Goal: Task Accomplishment & Management: Manage account settings

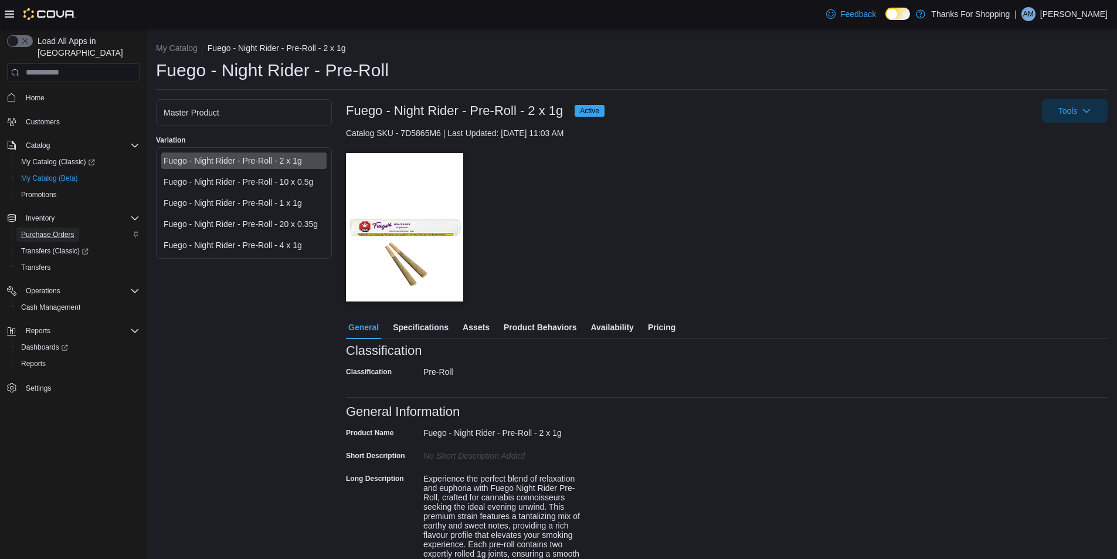
click at [57, 230] on span "Purchase Orders" at bounding box center [47, 234] width 53 height 9
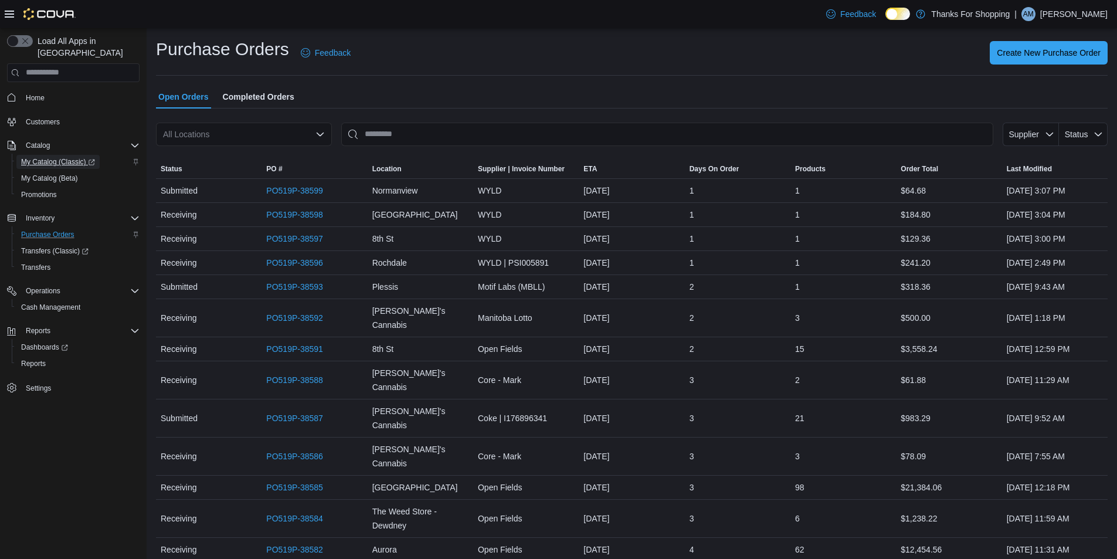
click at [52, 157] on span "My Catalog (Classic)" at bounding box center [58, 161] width 74 height 9
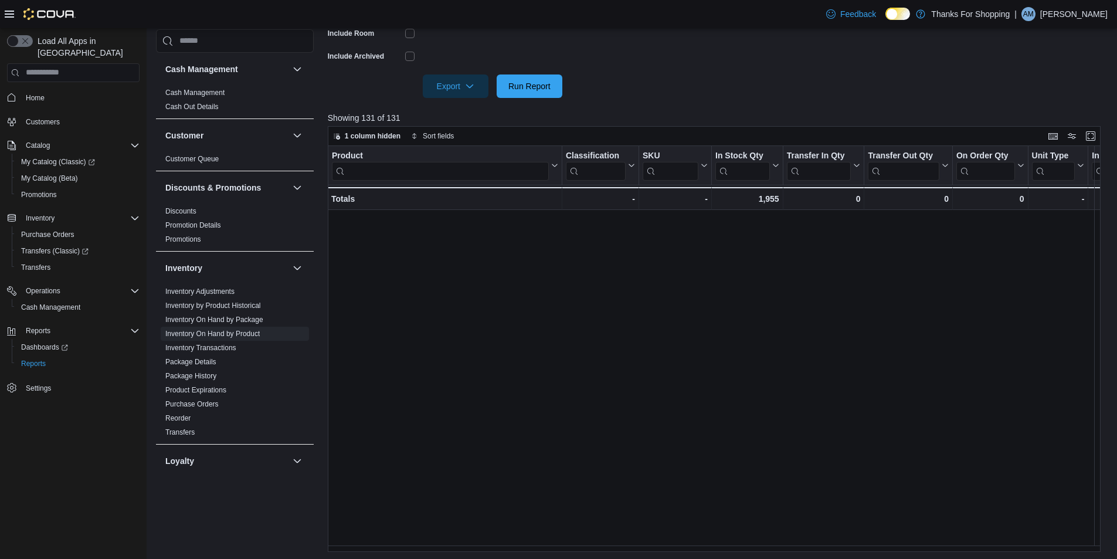
scroll to position [720, 0]
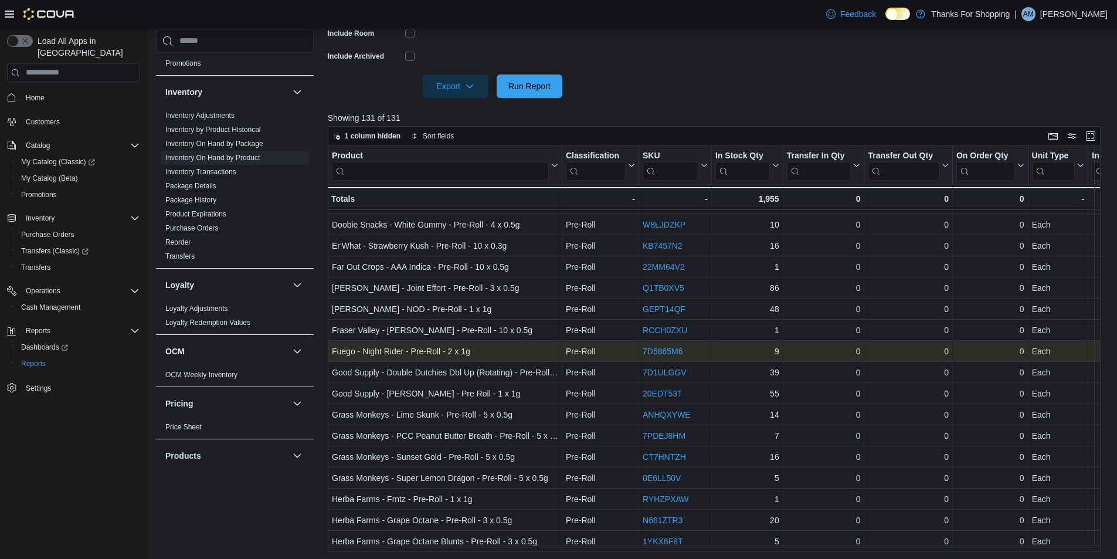
click at [662, 347] on link "7D5865M6" at bounding box center [663, 351] width 40 height 9
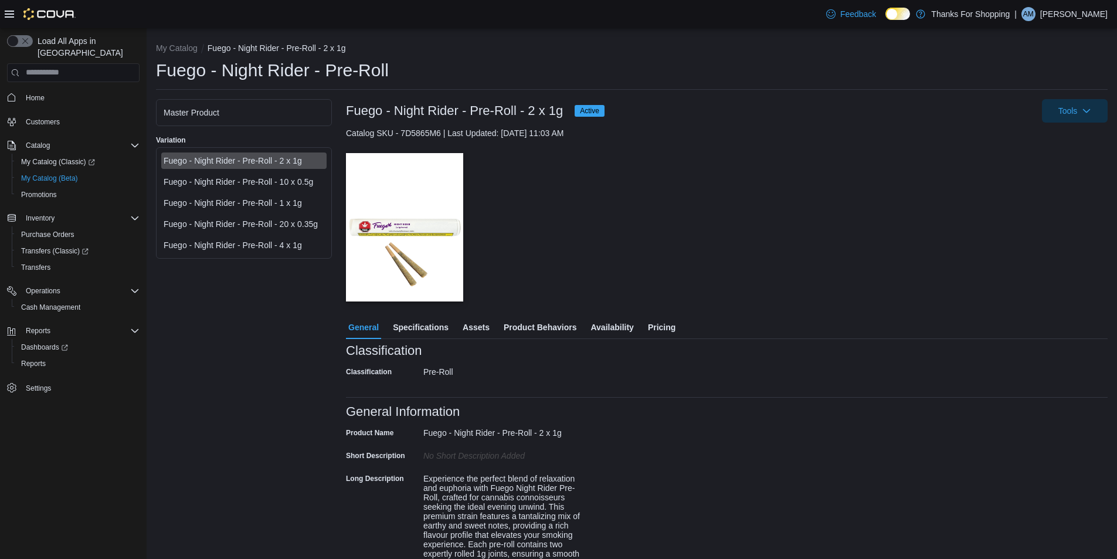
click at [289, 240] on div "Fuego - Night Rider - Pre-Roll - 4 x 1g" at bounding box center [244, 245] width 161 height 12
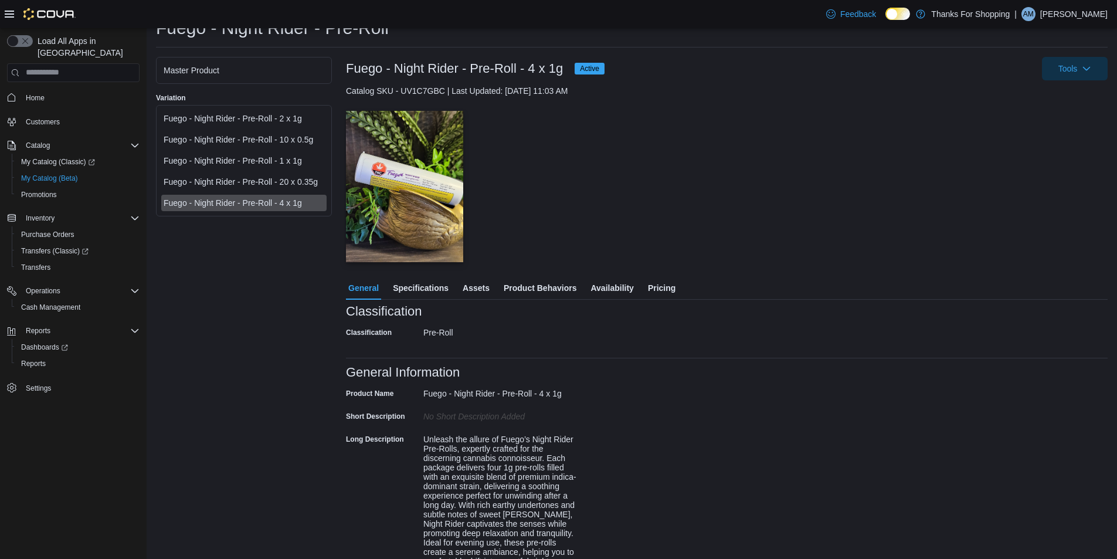
scroll to position [39, 0]
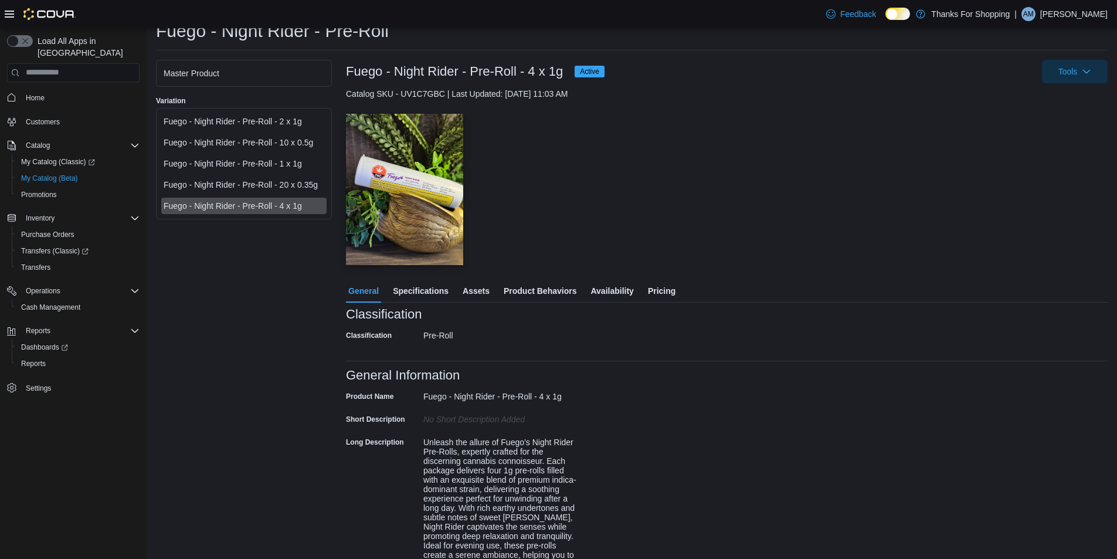
click at [437, 291] on span "Specifications" at bounding box center [421, 290] width 56 height 23
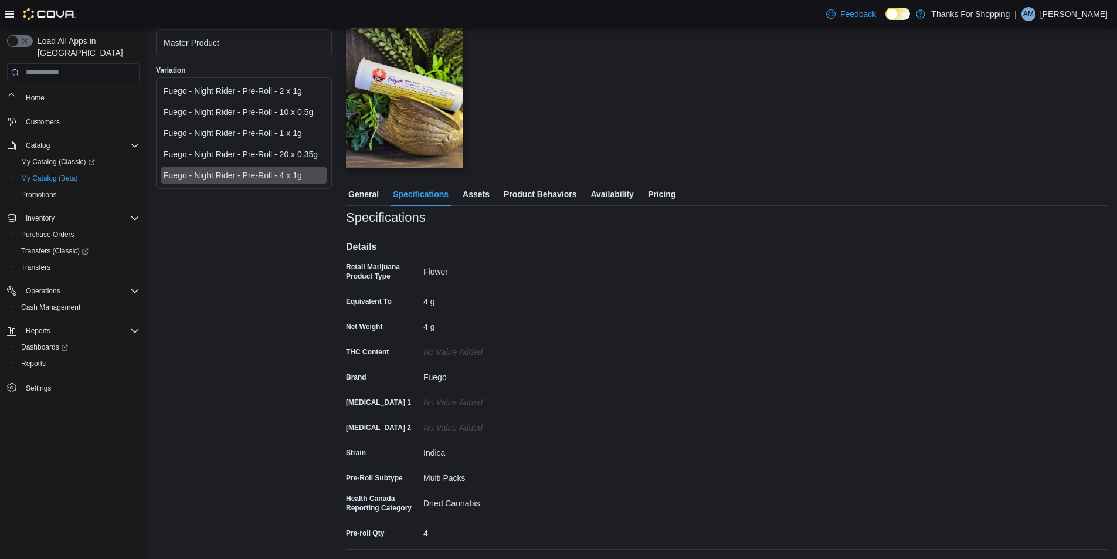
scroll to position [223, 0]
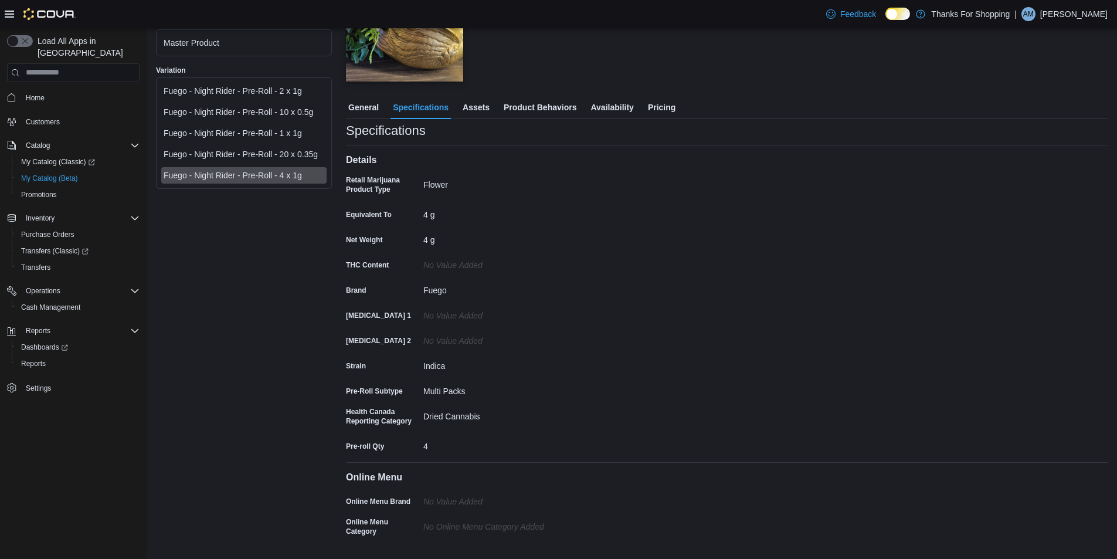
click at [473, 94] on div at bounding box center [727, 89] width 762 height 14
click at [479, 102] on span "Assets" at bounding box center [476, 107] width 27 height 23
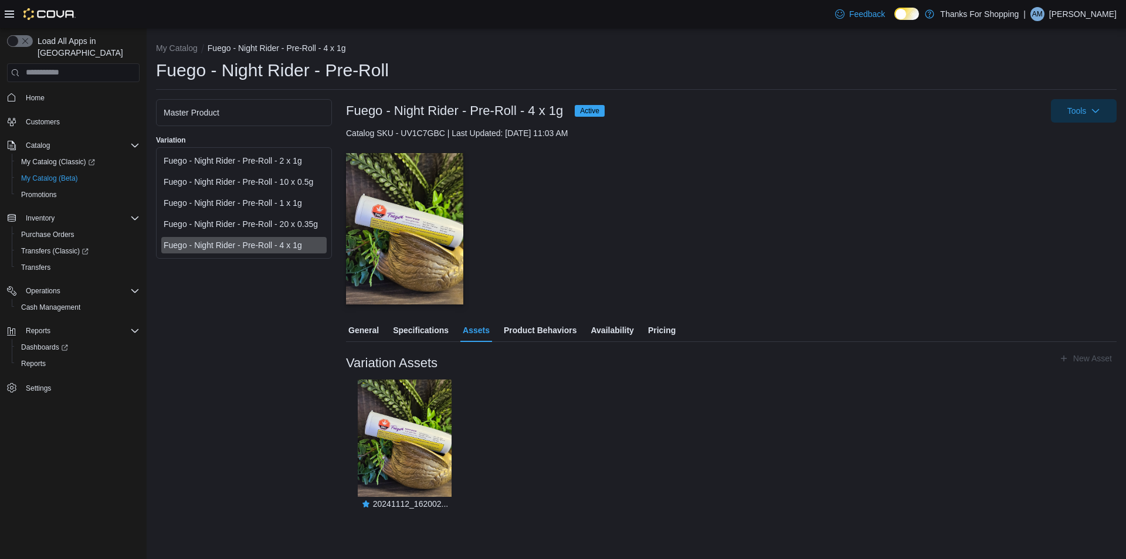
click at [524, 315] on div at bounding box center [731, 311] width 771 height 14
click at [536, 329] on span "Product Behaviors" at bounding box center [540, 329] width 73 height 23
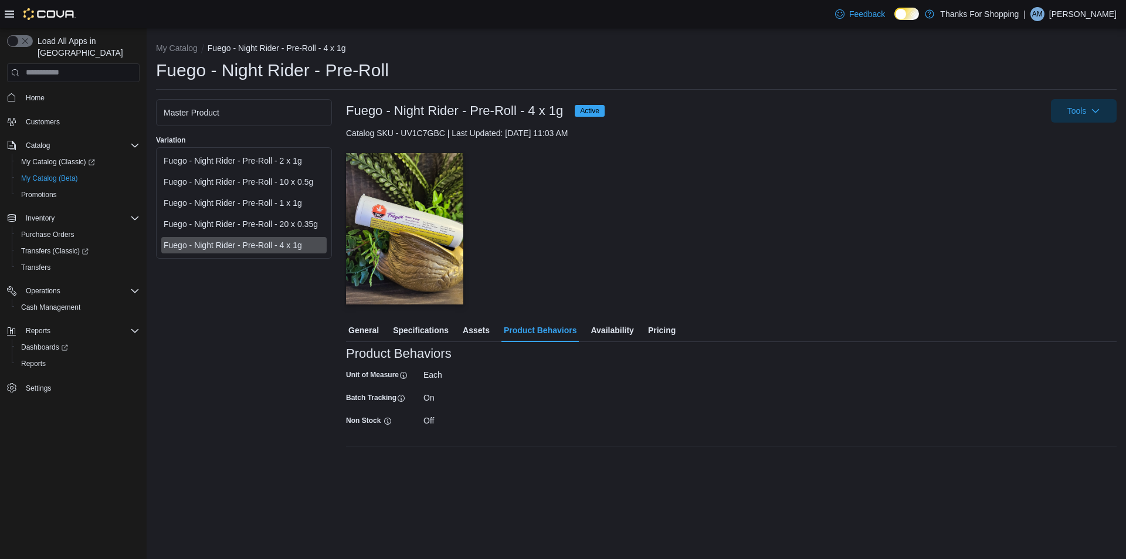
click at [616, 327] on span "Availability" at bounding box center [612, 329] width 43 height 23
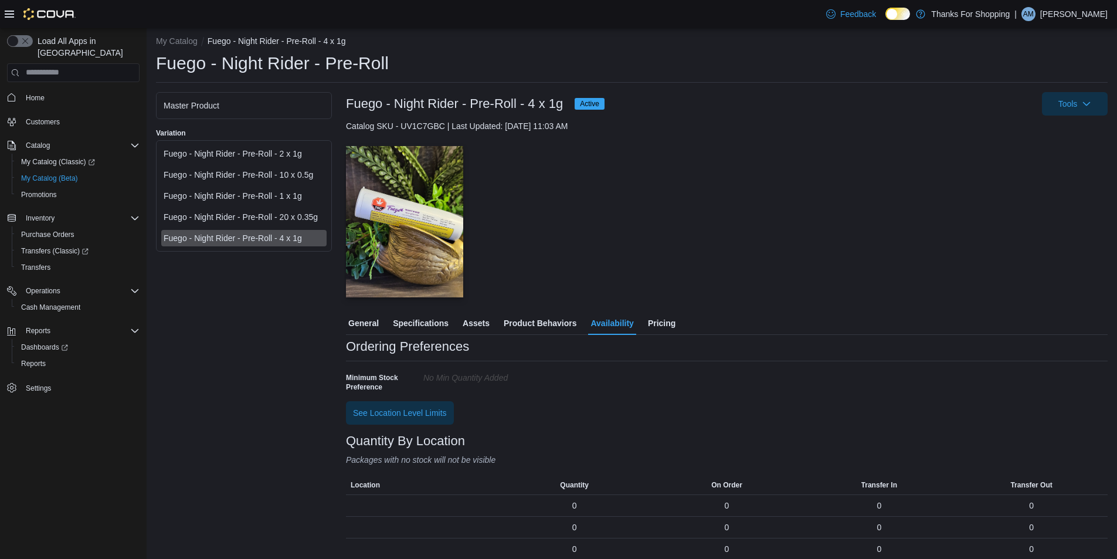
scroll to position [18, 0]
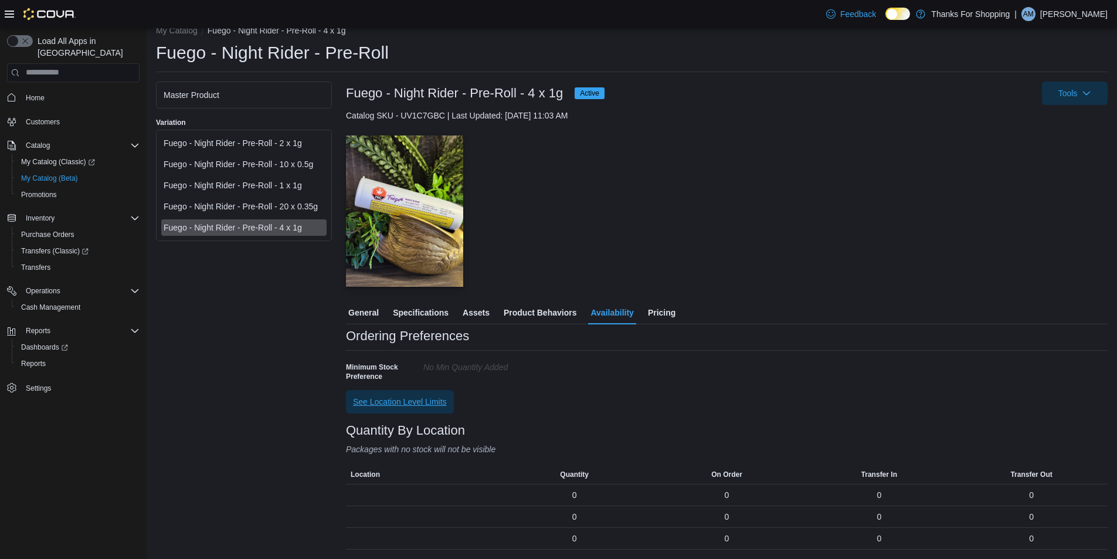
click at [418, 399] on span "See Location Level Limits" at bounding box center [400, 402] width 94 height 12
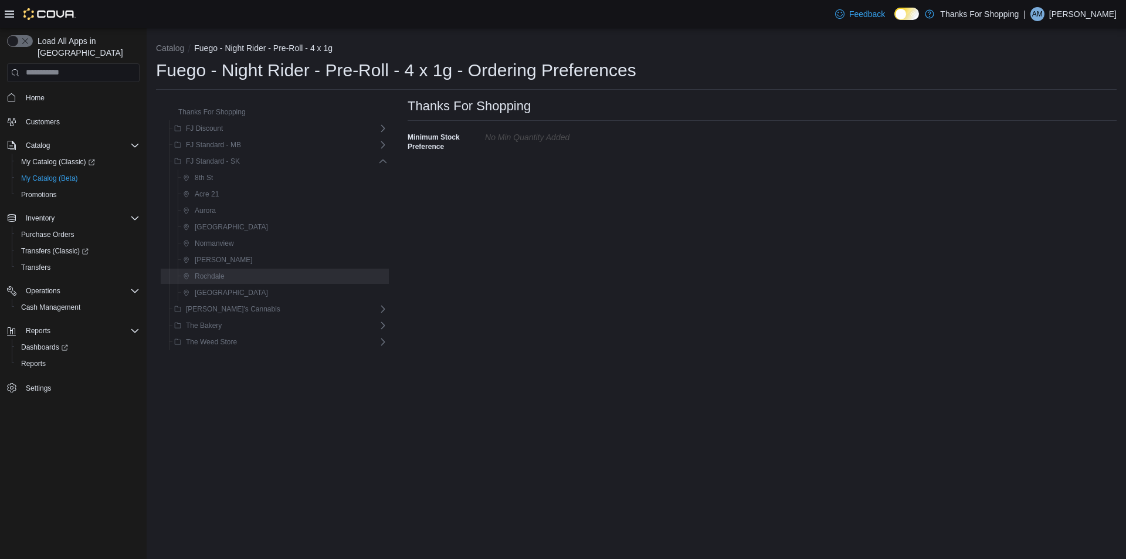
click at [230, 271] on div "Rochdale" at bounding box center [282, 276] width 209 height 14
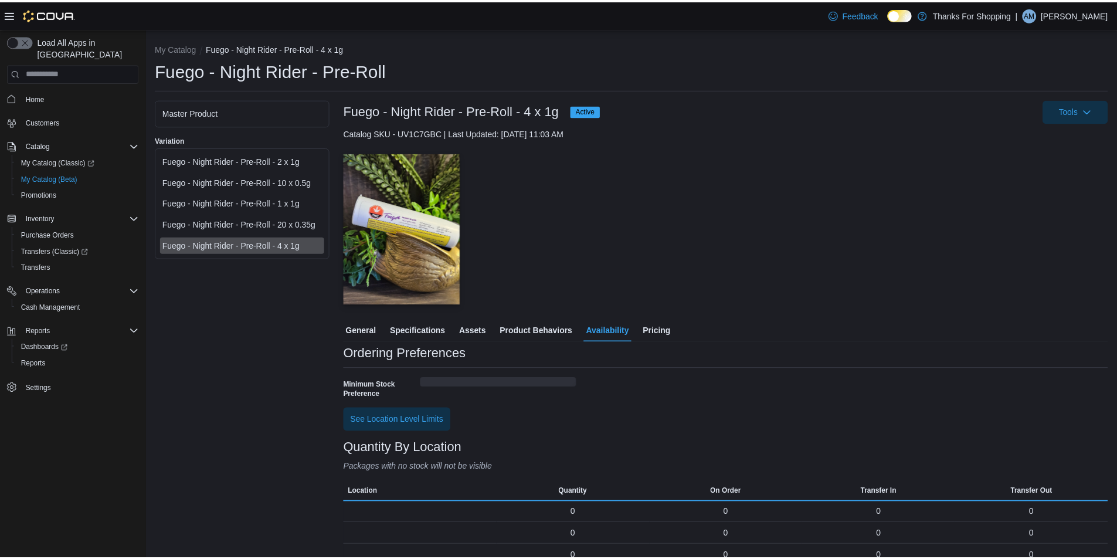
scroll to position [18, 0]
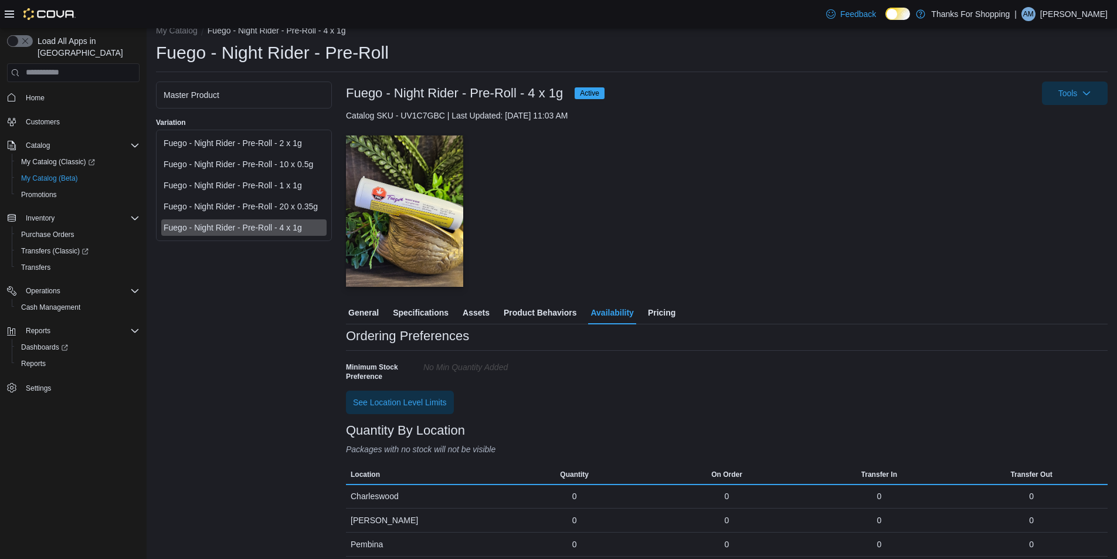
drag, startPoint x: 660, startPoint y: 292, endPoint x: 660, endPoint y: 302, distance: 10.0
click at [660, 302] on div "Fuego - Night Rider - Pre-Roll - 4 x 1g Active Tools Catalog SKU - UV1C7GBC | L…" at bounding box center [727, 516] width 762 height 869
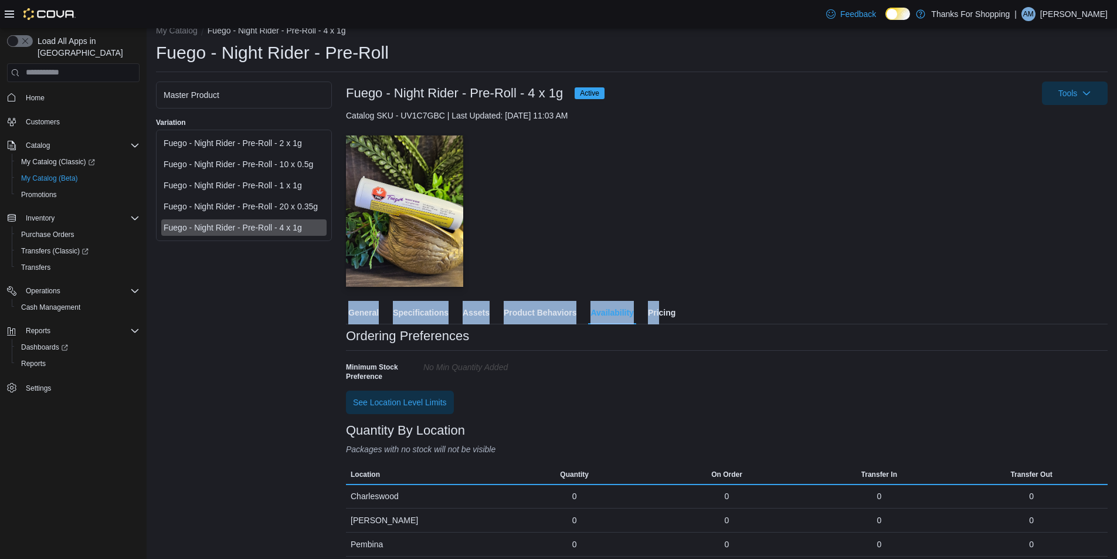
click at [659, 308] on span "Pricing" at bounding box center [662, 312] width 28 height 23
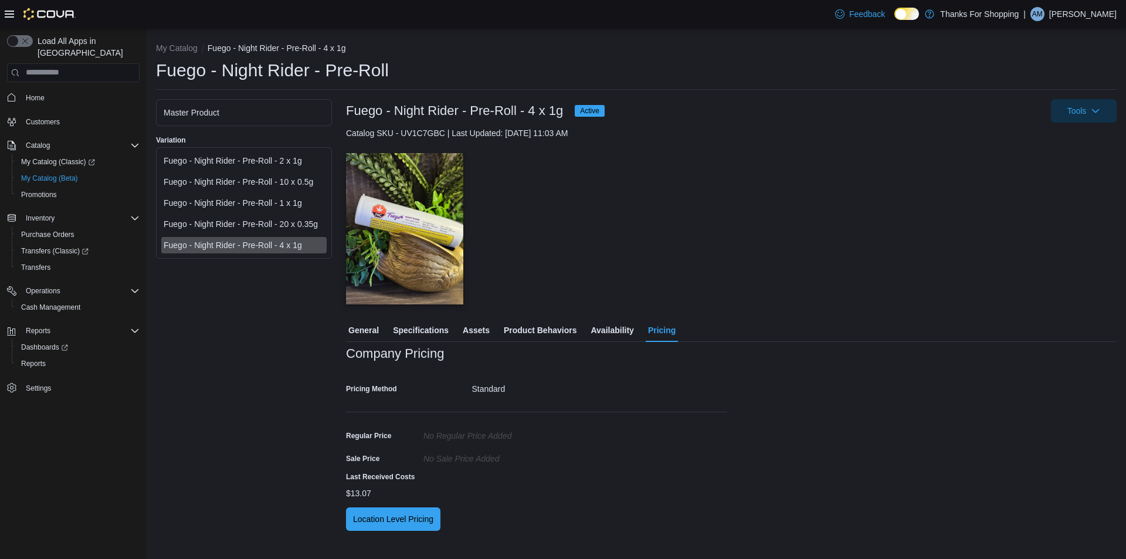
click at [1077, 18] on p "[PERSON_NAME]" at bounding box center [1082, 14] width 67 height 14
click at [883, 110] on div "Tools" at bounding box center [865, 110] width 503 height 23
click at [201, 355] on div "Master Product Variation Fuego - Night Rider - Pre-Roll - 2 x 1g Fuego - Night …" at bounding box center [244, 317] width 176 height 436
click at [649, 468] on div at bounding box center [536, 469] width 381 height 5
click at [1113, 109] on button "Tools" at bounding box center [1084, 110] width 66 height 23
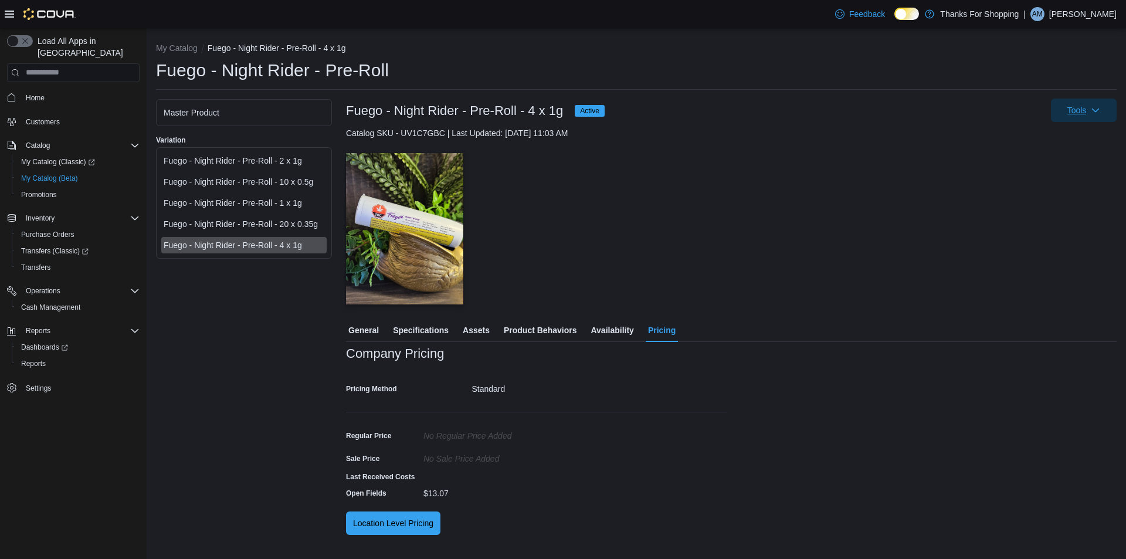
click at [1112, 109] on button "Tools" at bounding box center [1084, 110] width 66 height 23
click at [1104, 108] on span "Tools" at bounding box center [1084, 110] width 52 height 23
click at [839, 188] on div "— Click to open this image in fullscreen mode" at bounding box center [731, 229] width 771 height 152
click at [1083, 7] on p "[PERSON_NAME]" at bounding box center [1082, 14] width 67 height 14
click at [1027, 113] on span "Sign Out" at bounding box center [1041, 116] width 32 height 12
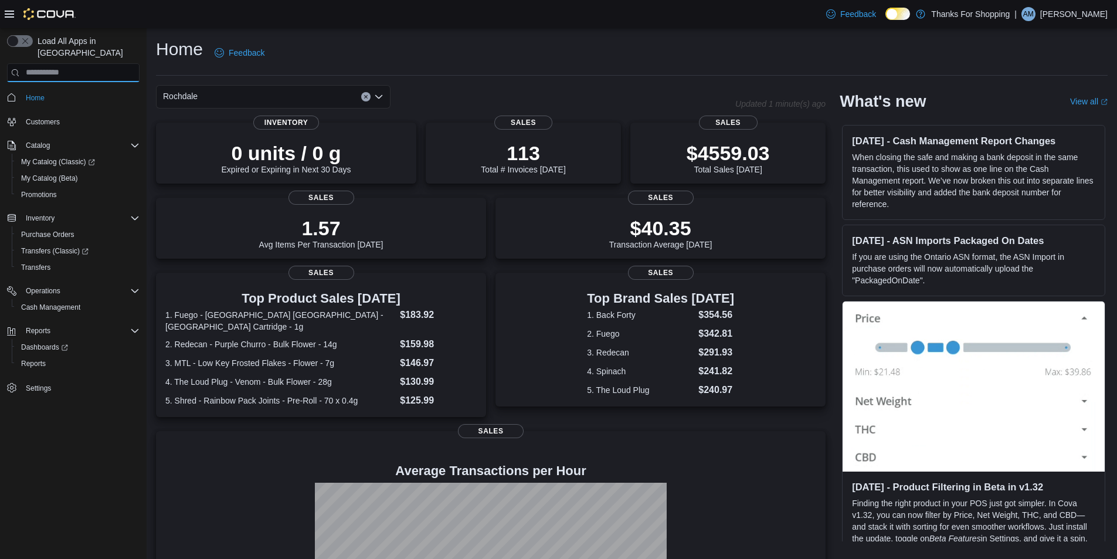
click at [80, 63] on input "search" at bounding box center [73, 72] width 133 height 19
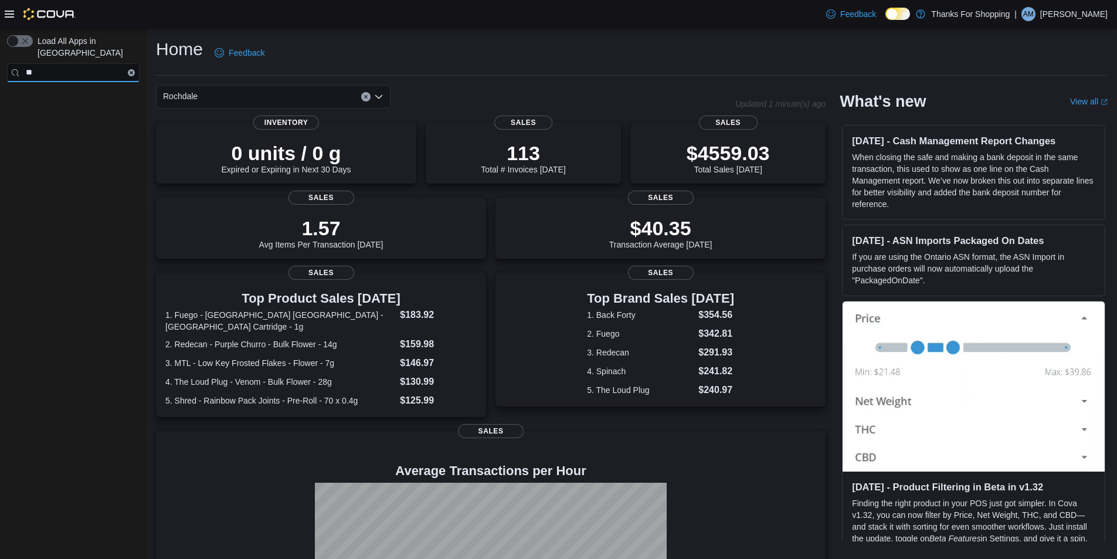
type input "*"
type input "******"
click at [40, 142] on span "Transfers" at bounding box center [35, 146] width 29 height 9
